Goal: Task Accomplishment & Management: Manage account settings

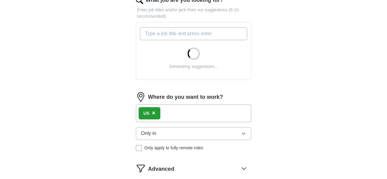
scroll to position [219, 0]
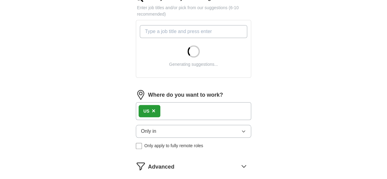
click at [165, 102] on div "US ×" at bounding box center [194, 111] width 116 height 18
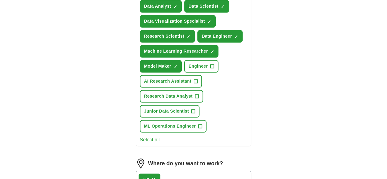
scroll to position [275, 0]
click at [172, 171] on div "US ×" at bounding box center [194, 180] width 116 height 18
click at [152, 176] on span "×" at bounding box center [154, 179] width 4 height 7
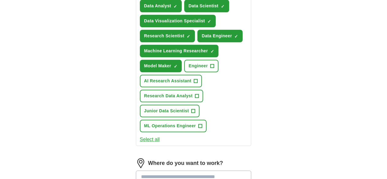
click at [136, 171] on input at bounding box center [194, 177] width 116 height 13
click at [150, 171] on input "******" at bounding box center [194, 177] width 116 height 13
type input "*"
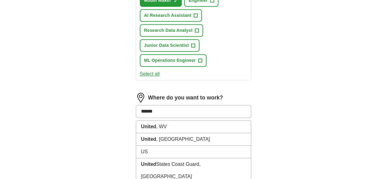
scroll to position [341, 0]
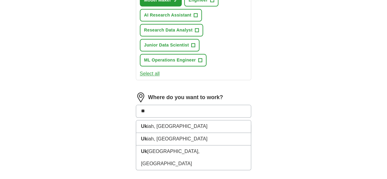
type input "*"
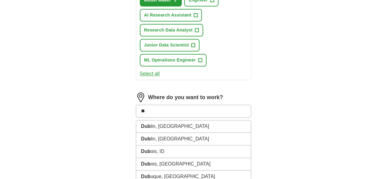
type input "*"
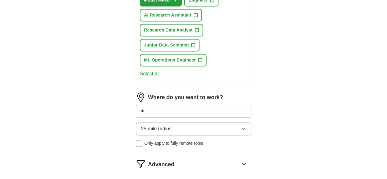
type input "**"
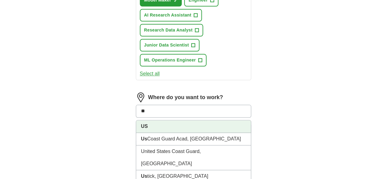
click at [139, 120] on li "US" at bounding box center [193, 126] width 115 height 13
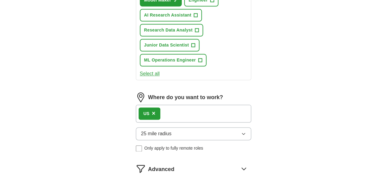
click at [194, 127] on button "25 mile radius" at bounding box center [194, 133] width 116 height 13
click at [156, 144] on div "Only in" at bounding box center [193, 147] width 105 height 7
click at [246, 168] on icon at bounding box center [244, 169] width 4 height 2
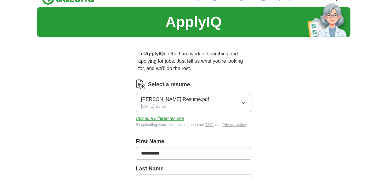
scroll to position [0, 0]
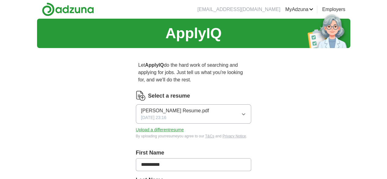
click at [154, 127] on button "Upload a different resume" at bounding box center [160, 130] width 48 height 6
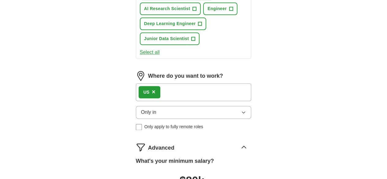
scroll to position [364, 0]
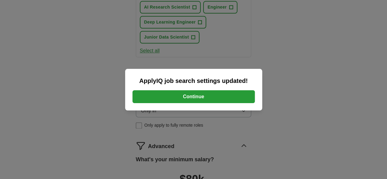
click at [206, 92] on button "Continue" at bounding box center [194, 96] width 123 height 13
